Goal: Use online tool/utility: Utilize a website feature to perform a specific function

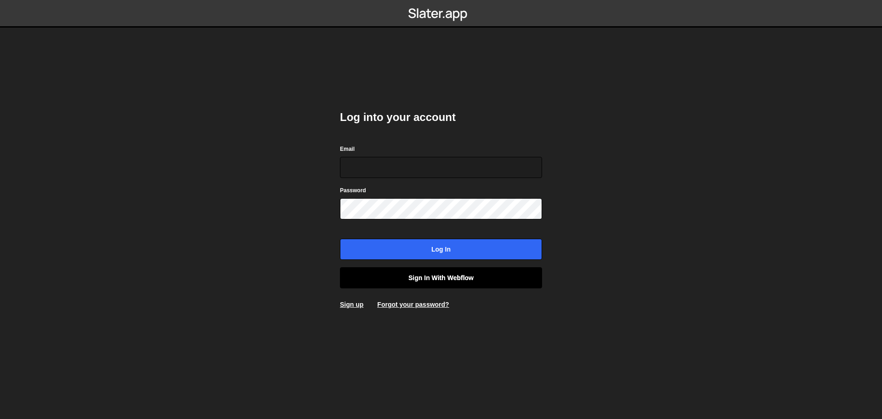
click at [409, 273] on link "Sign in with Webflow" at bounding box center [441, 277] width 202 height 21
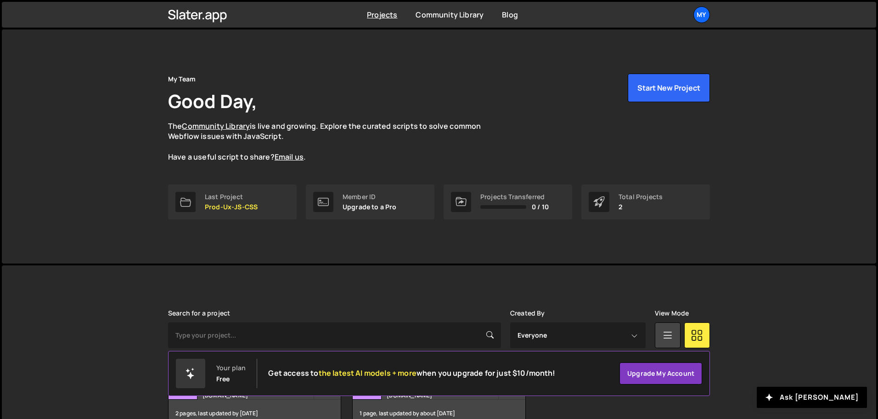
scroll to position [55, 0]
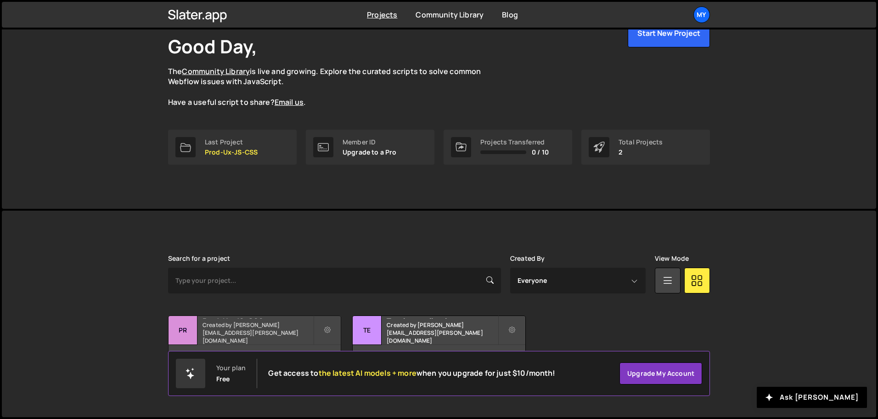
click at [238, 318] on h2 "Prod-Ux-JS-CSS" at bounding box center [258, 317] width 111 height 3
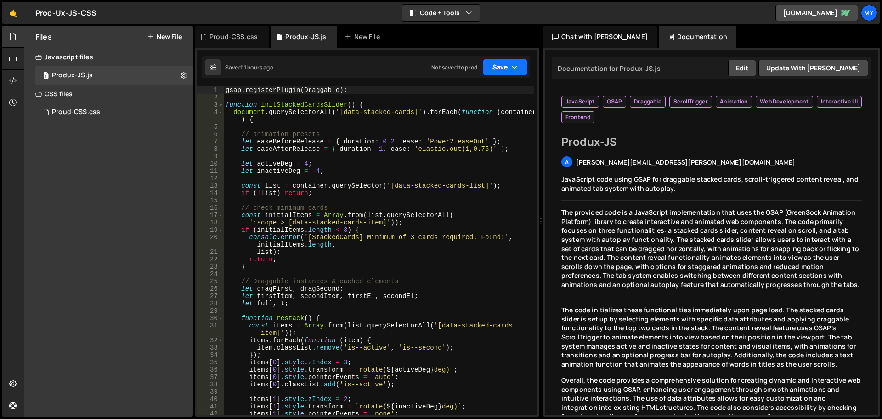
click at [504, 62] on button "Save" at bounding box center [505, 67] width 45 height 17
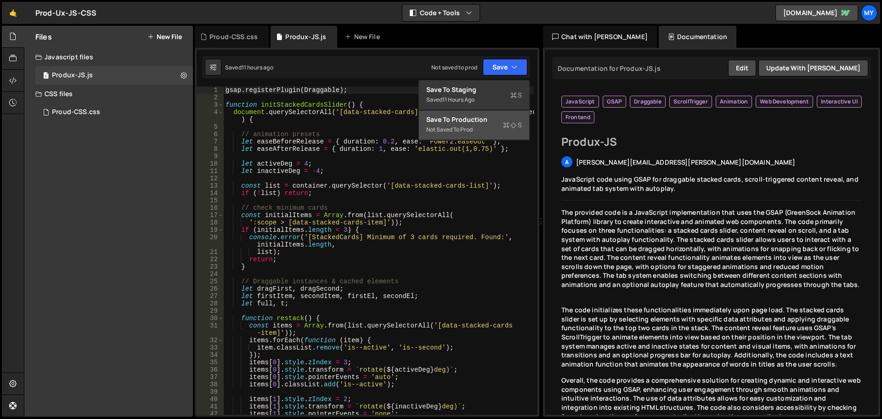
click at [478, 122] on div "Save to Production S" at bounding box center [474, 119] width 96 height 9
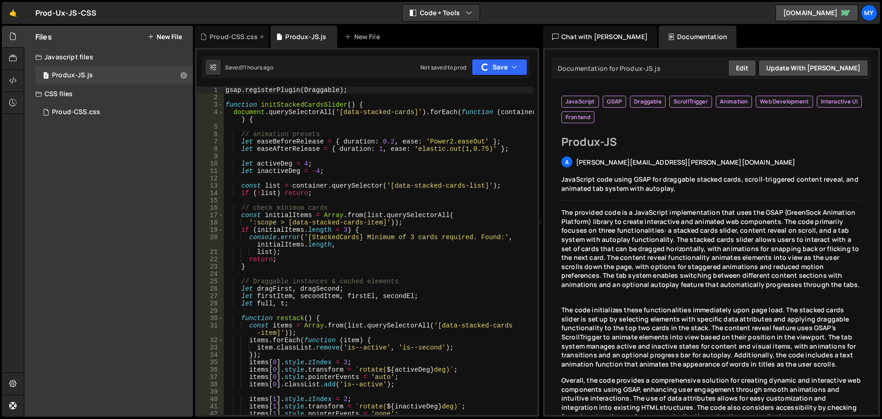
click at [238, 31] on div "Proud-CSS.css" at bounding box center [232, 37] width 74 height 22
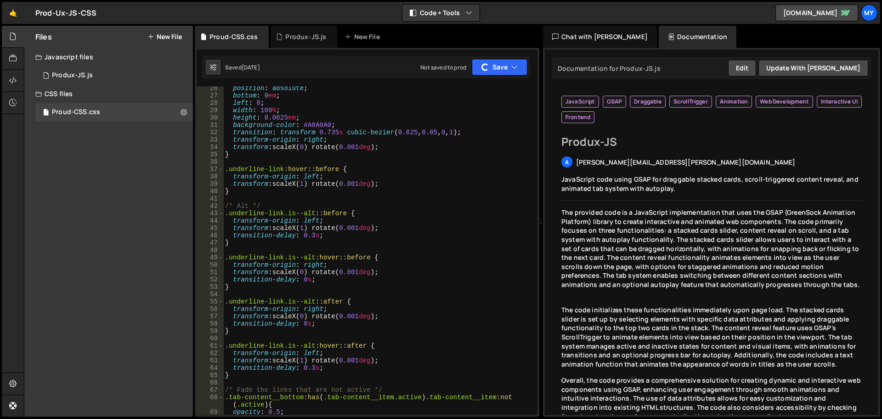
scroll to position [186, 0]
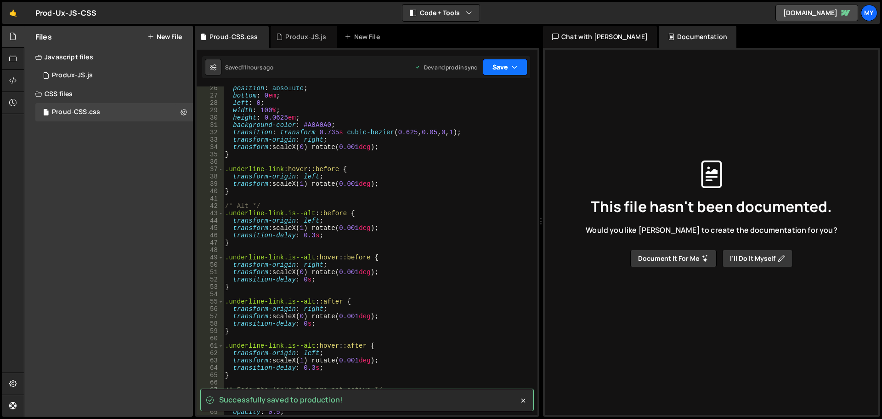
click at [507, 71] on button "Save" at bounding box center [505, 67] width 45 height 17
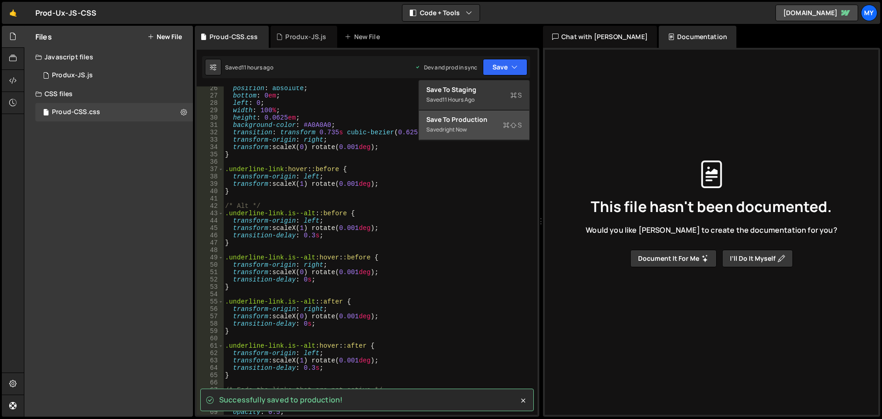
click at [485, 131] on div "Saved right now" at bounding box center [474, 129] width 96 height 11
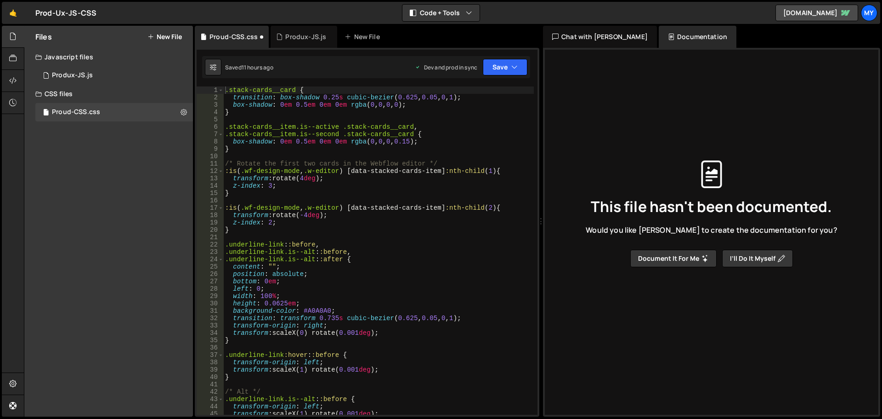
scroll to position [0, 0]
